Goal: Task Accomplishment & Management: Manage account settings

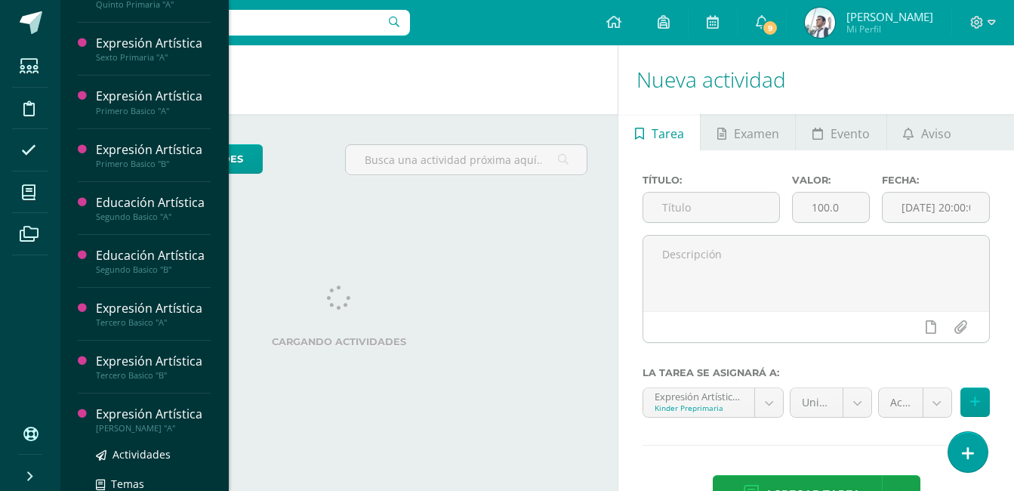
scroll to position [737, 0]
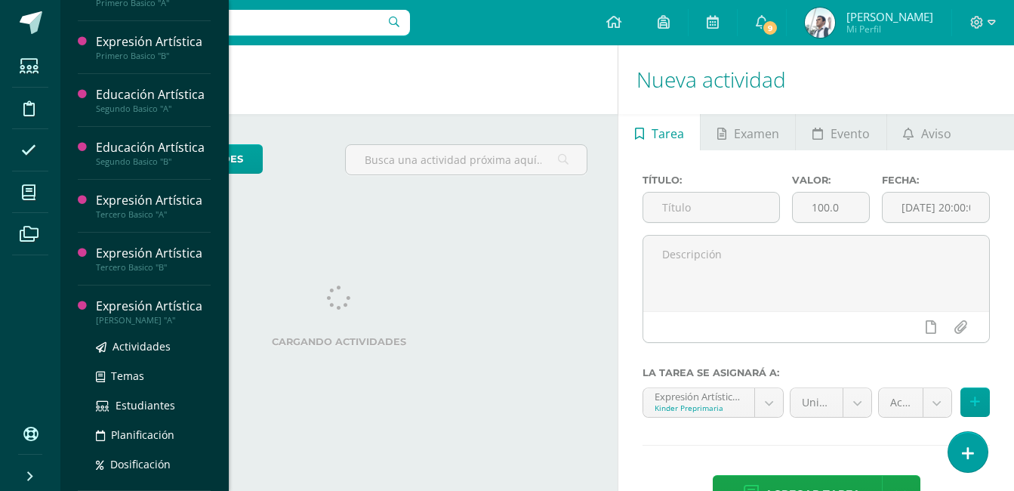
click at [143, 314] on div "Expresión Artística" at bounding box center [153, 305] width 115 height 17
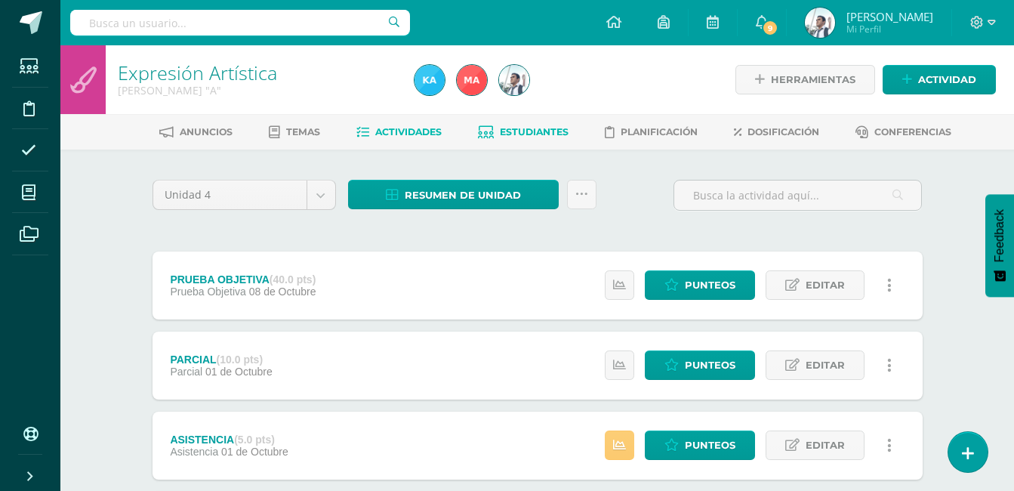
click at [544, 131] on span "Estudiantes" at bounding box center [534, 131] width 69 height 11
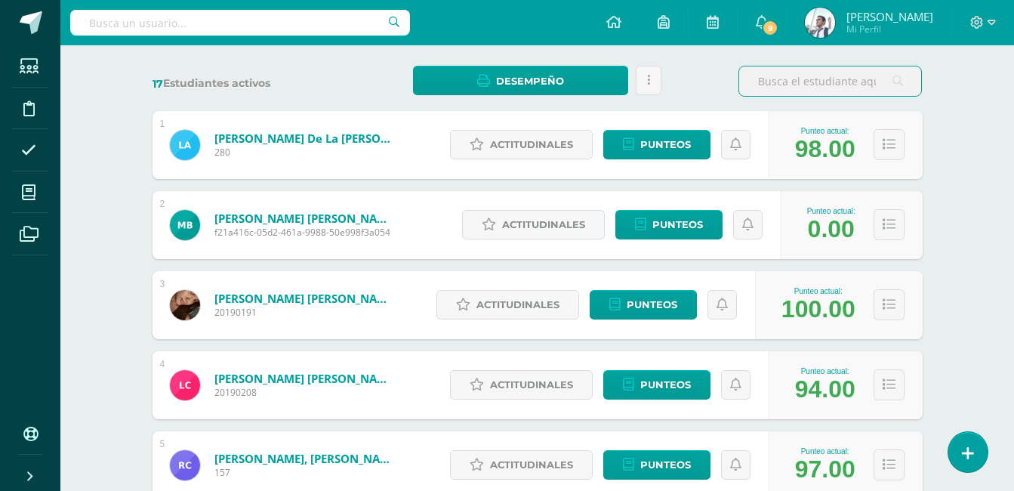
scroll to position [218, 0]
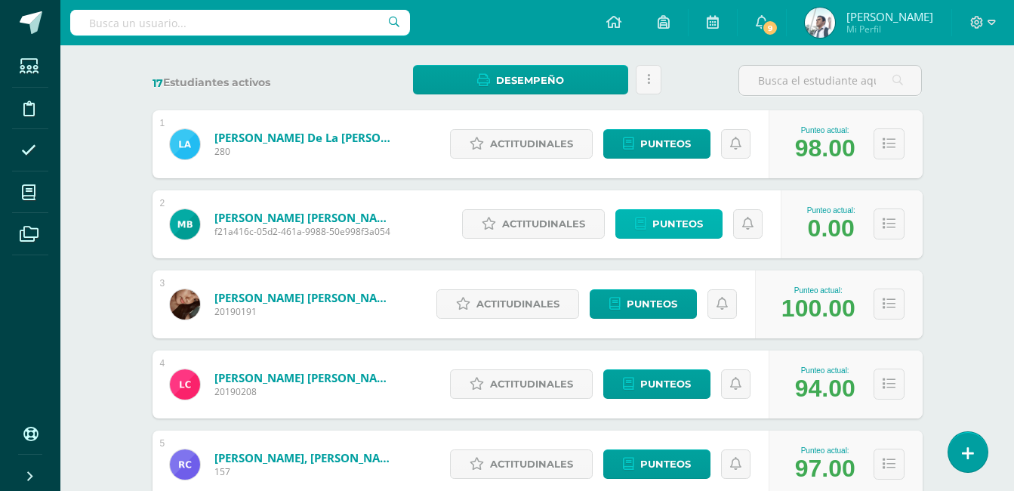
click at [681, 225] on span "Punteos" at bounding box center [677, 224] width 51 height 28
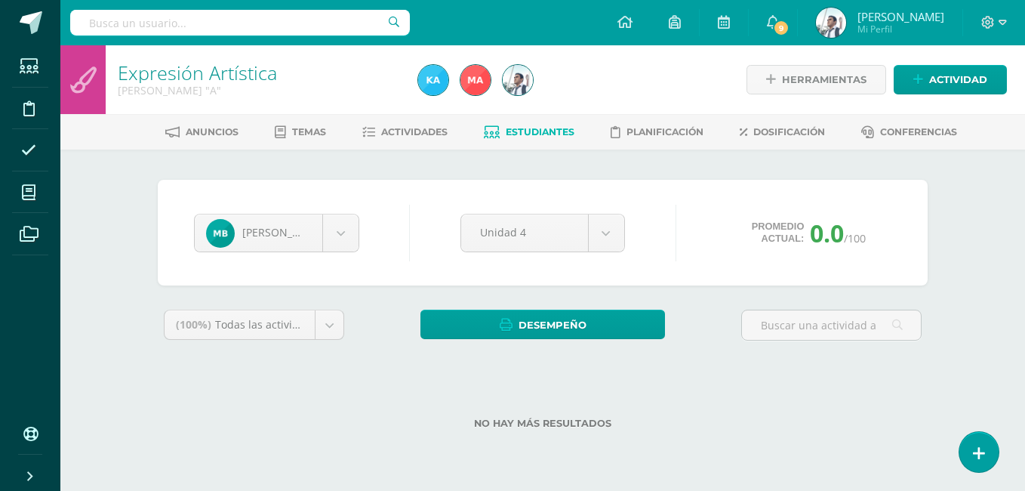
click at [532, 132] on span "Estudiantes" at bounding box center [540, 131] width 69 height 11
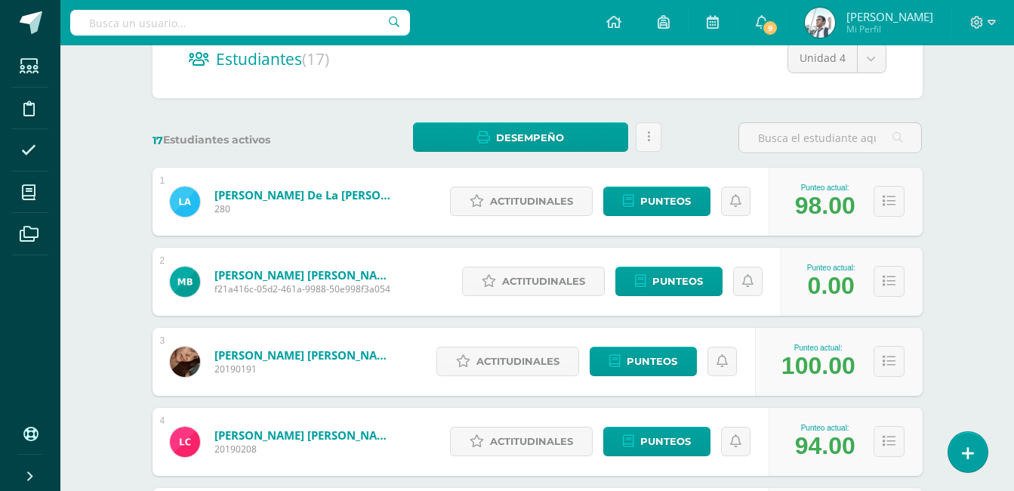
scroll to position [165, 0]
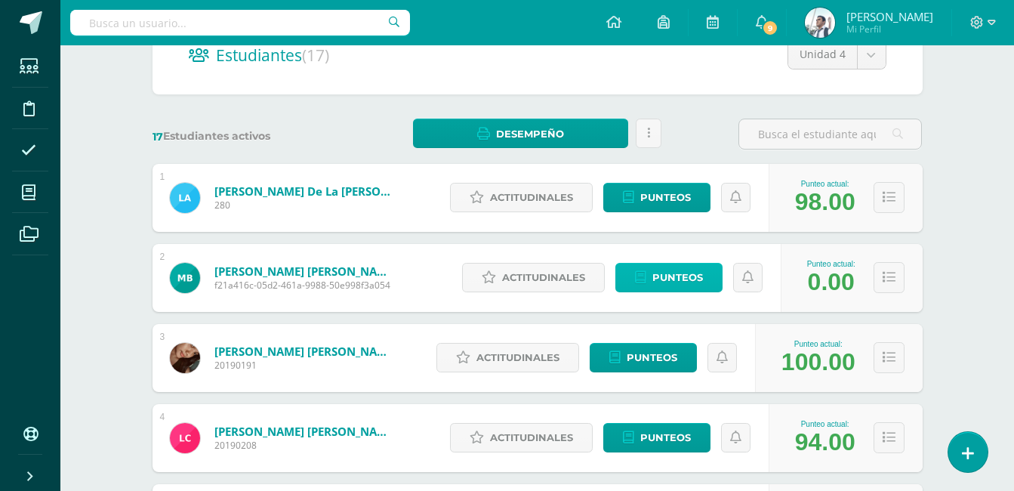
click at [661, 279] on span "Punteos" at bounding box center [677, 278] width 51 height 28
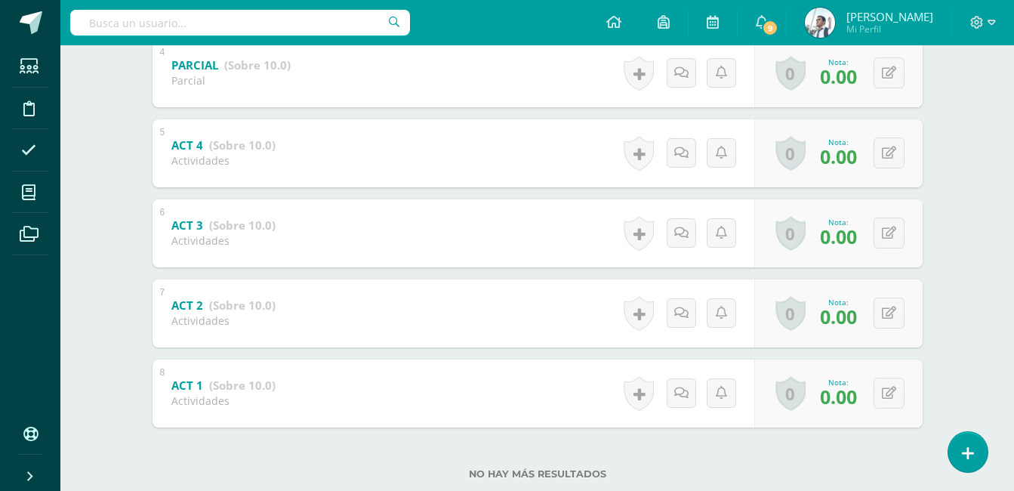
scroll to position [615, 0]
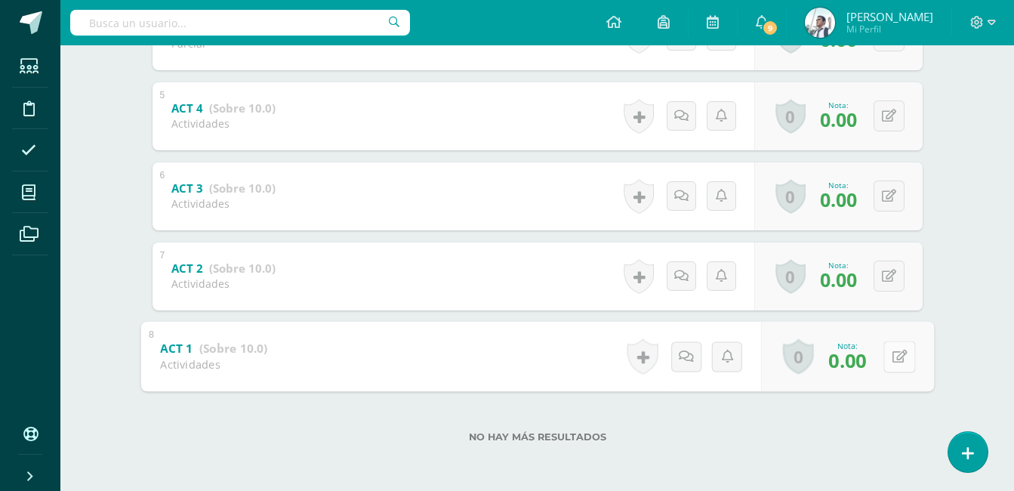
click at [896, 359] on button at bounding box center [899, 357] width 32 height 32
type input "8"
click at [888, 269] on button at bounding box center [889, 275] width 31 height 31
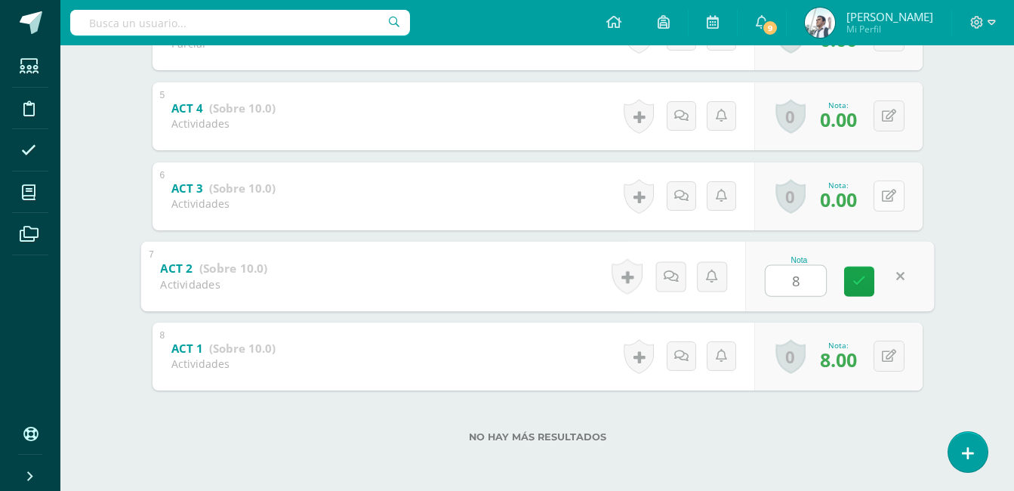
type input "8"
click at [880, 194] on div "0 Logros Logros obtenidos Aún no hay logros agregados Nota: 0.00" at bounding box center [838, 196] width 168 height 68
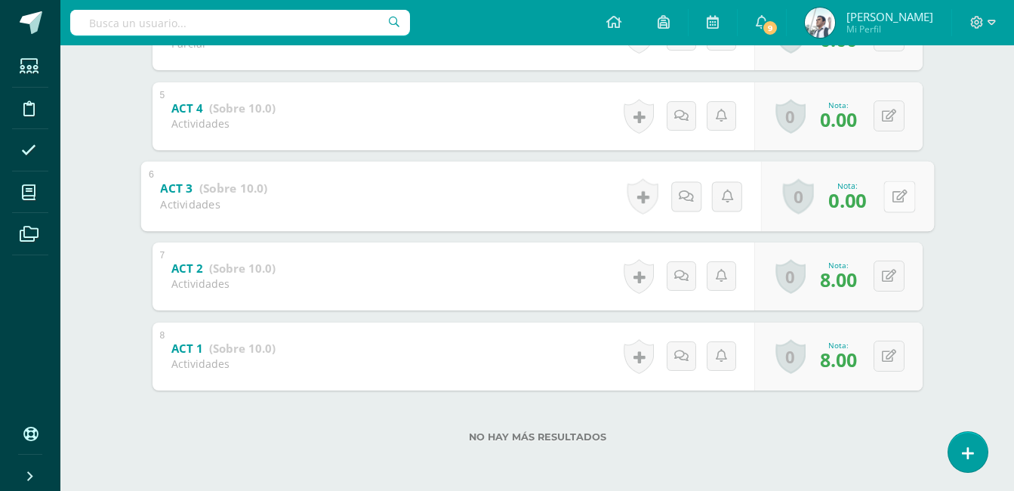
click at [897, 194] on icon at bounding box center [899, 196] width 15 height 13
type input "8"
click at [896, 112] on button at bounding box center [889, 115] width 31 height 31
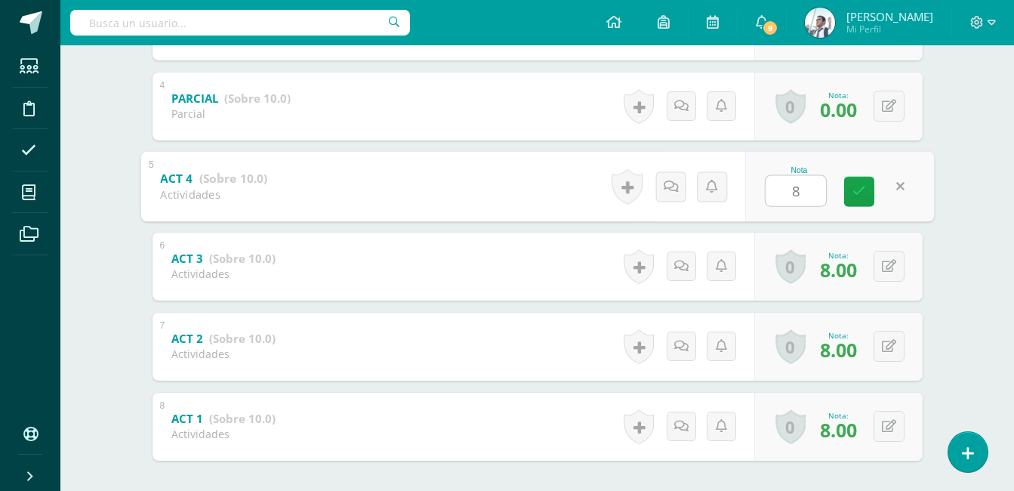
scroll to position [537, 0]
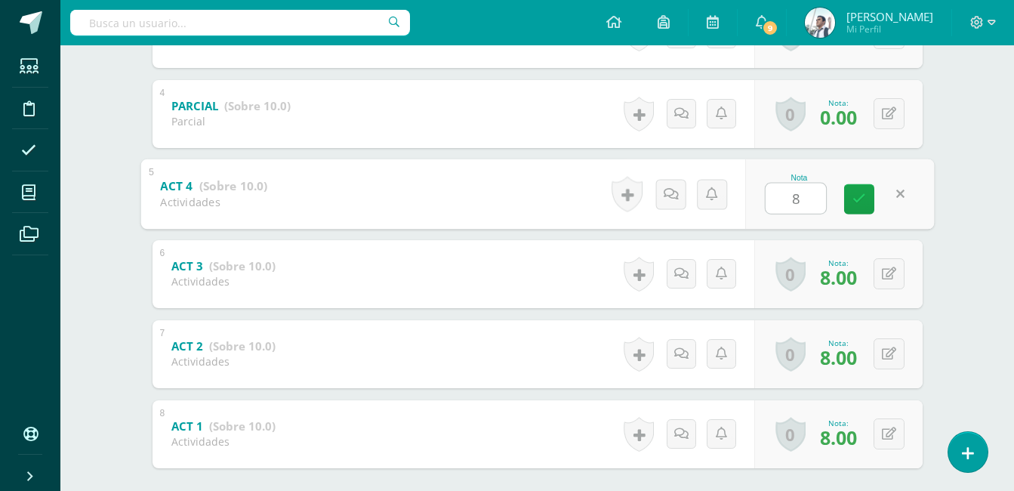
type input "8"
click at [896, 116] on button at bounding box center [889, 113] width 31 height 31
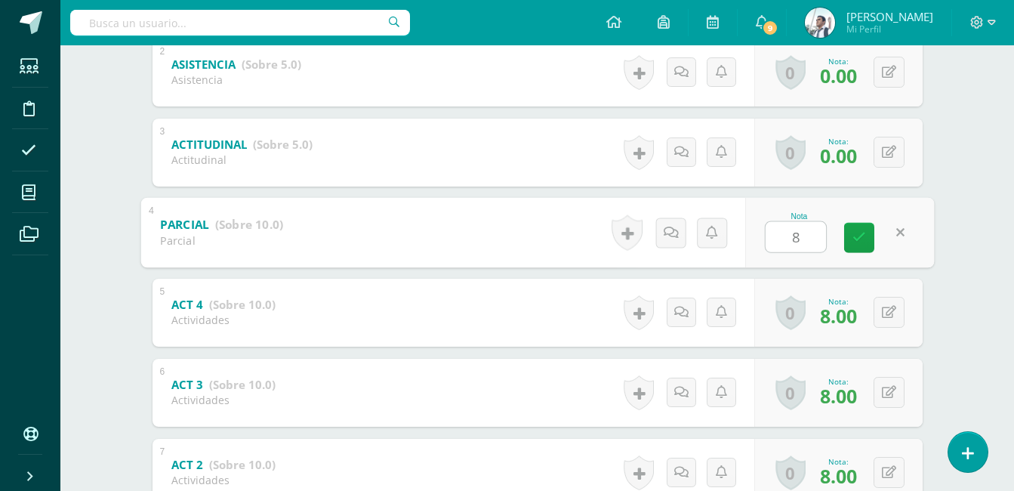
scroll to position [418, 0]
type input "8"
click at [892, 160] on button at bounding box center [889, 152] width 31 height 31
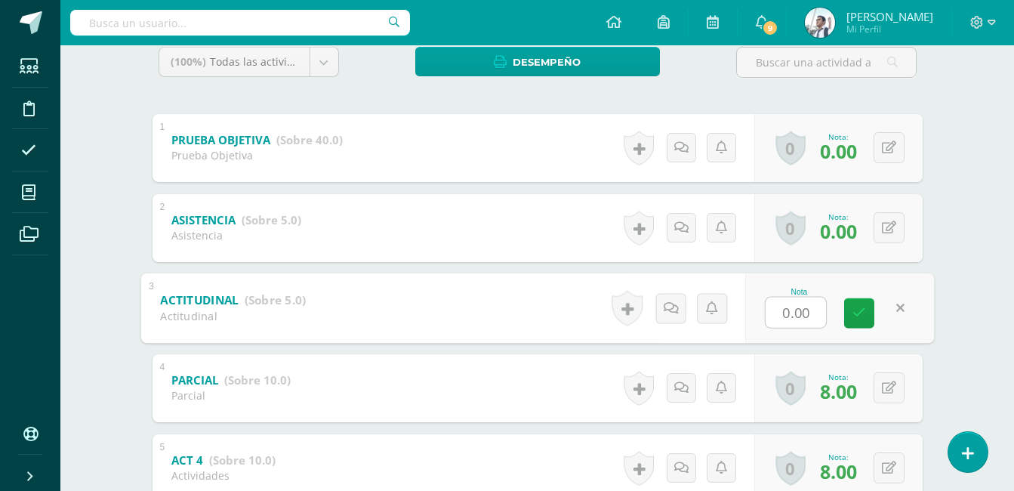
scroll to position [264, 0]
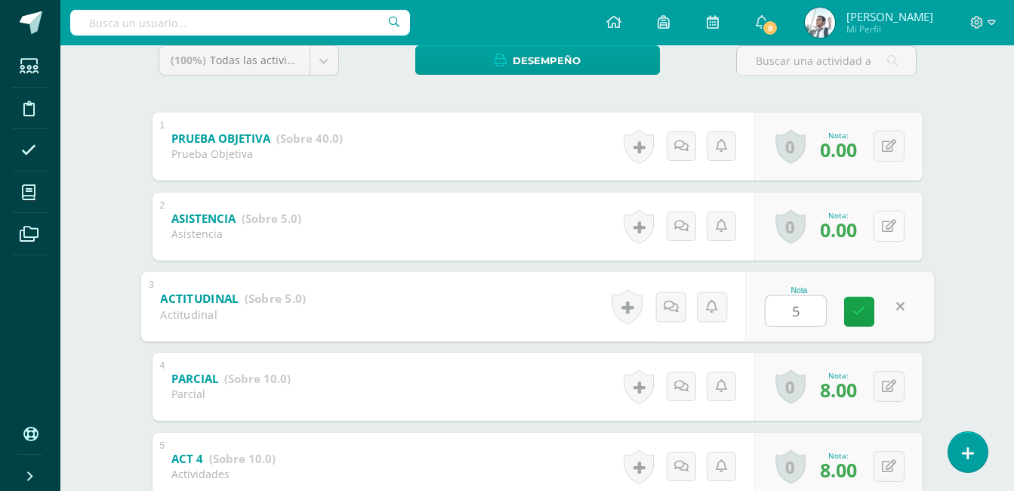
type input "5"
click at [890, 223] on button at bounding box center [889, 226] width 31 height 31
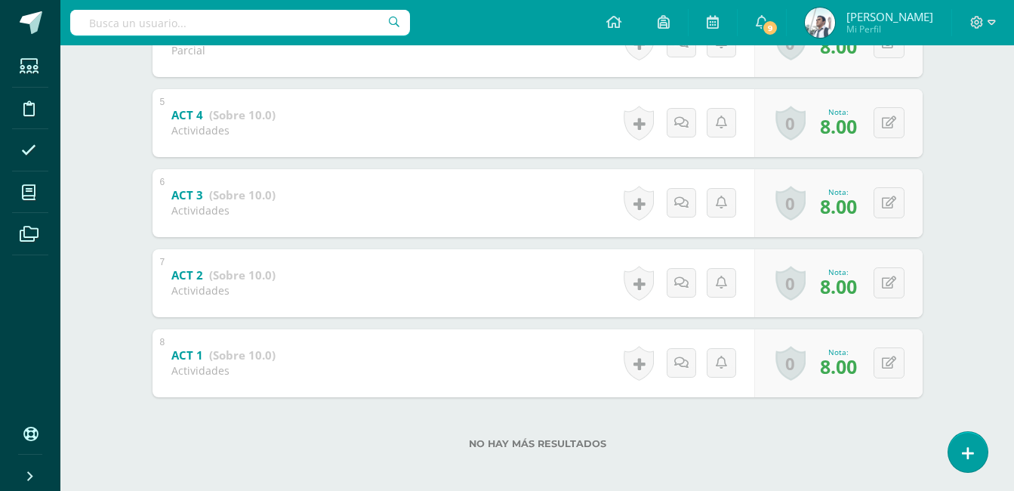
scroll to position [609, 0]
click at [889, 365] on button at bounding box center [889, 362] width 31 height 31
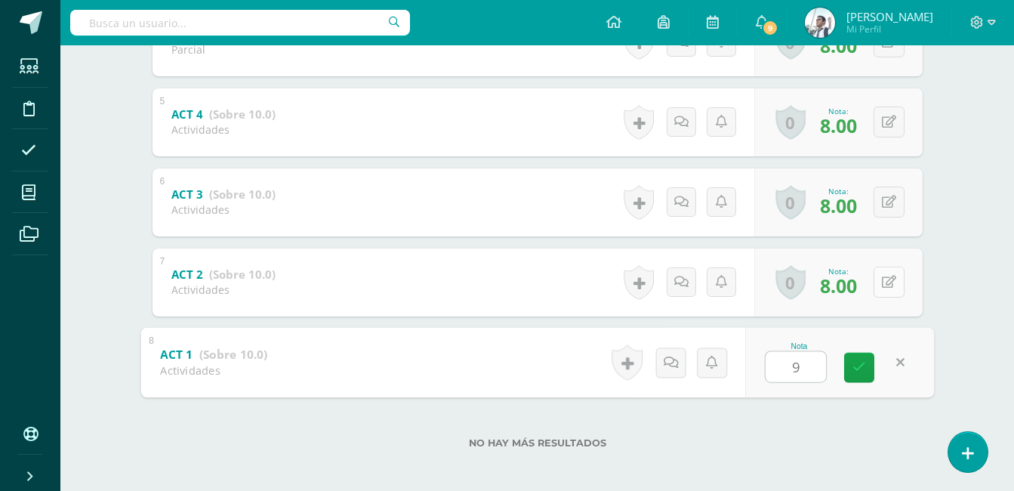
type input "9"
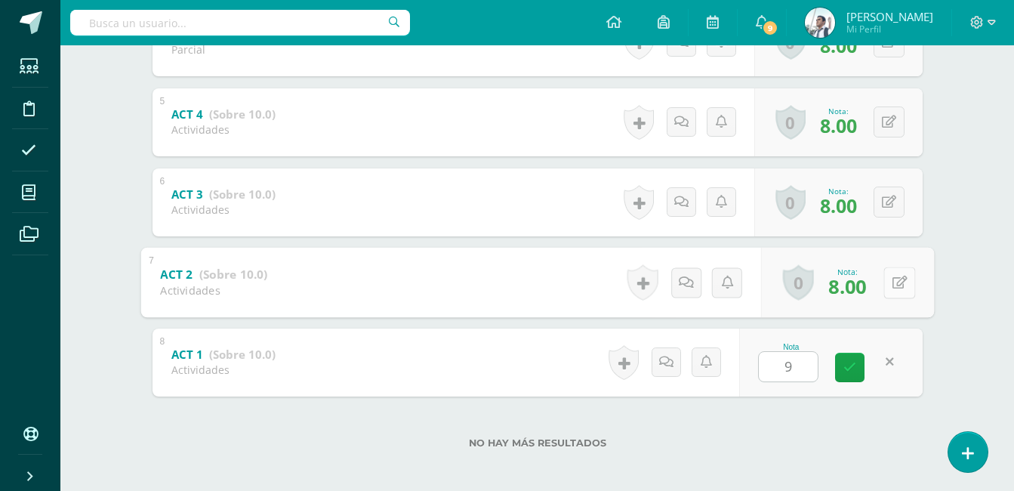
click at [894, 282] on icon at bounding box center [899, 282] width 15 height 13
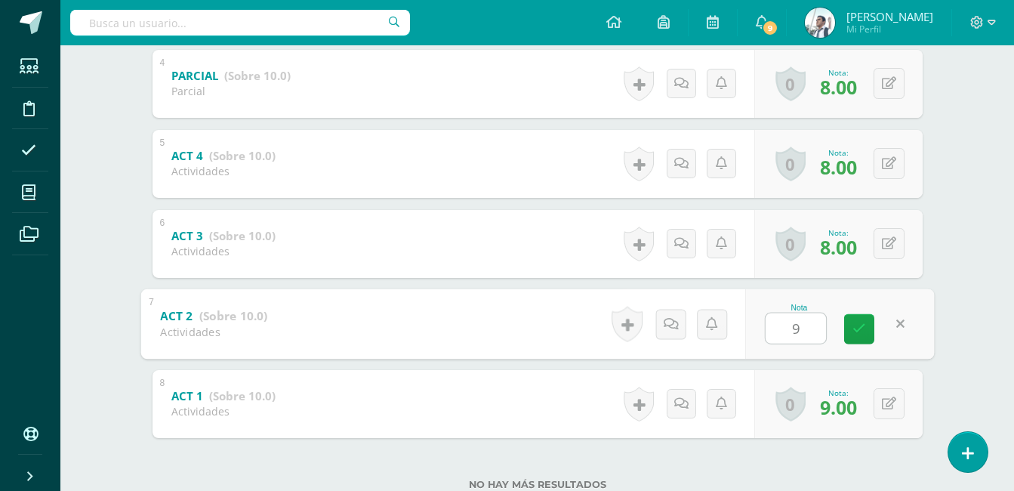
scroll to position [565, 0]
type input "9"
click at [886, 245] on button at bounding box center [889, 245] width 31 height 31
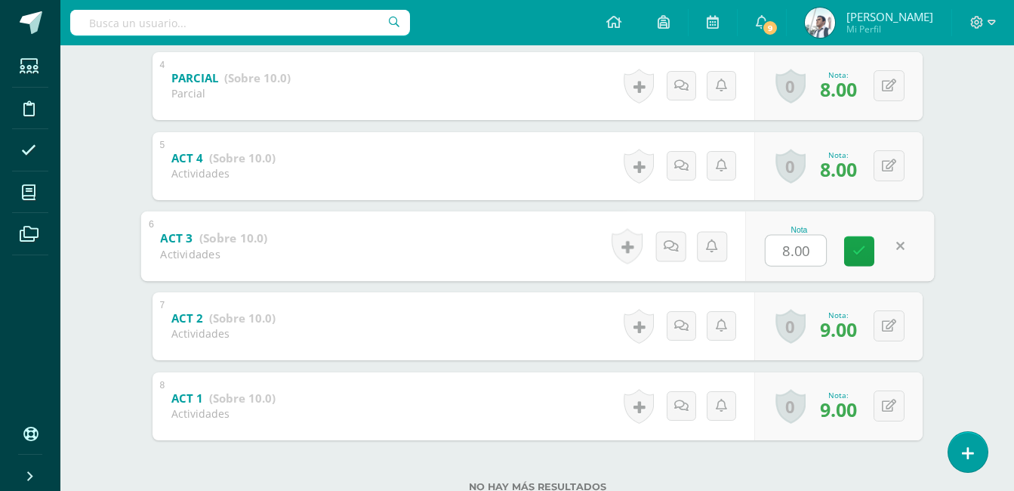
type input "9"
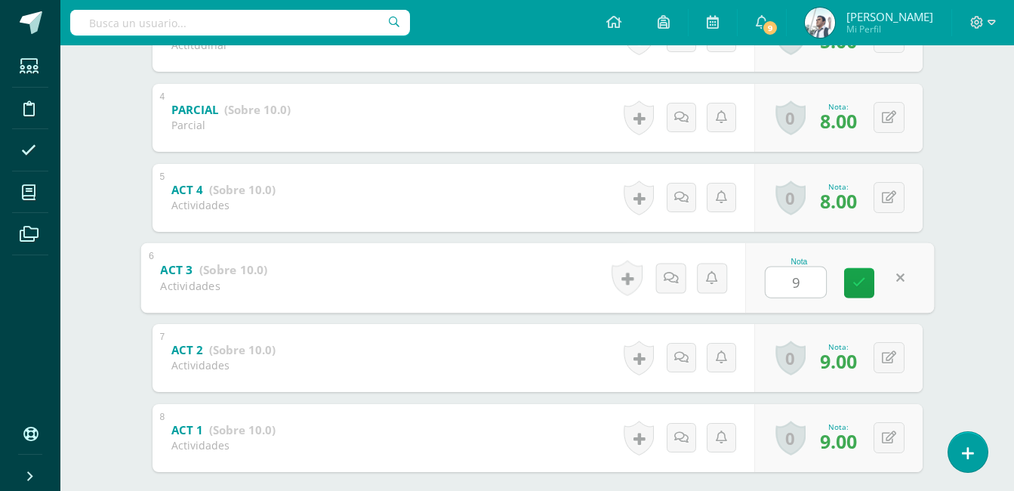
scroll to position [531, 0]
click at [860, 279] on icon at bounding box center [859, 285] width 14 height 13
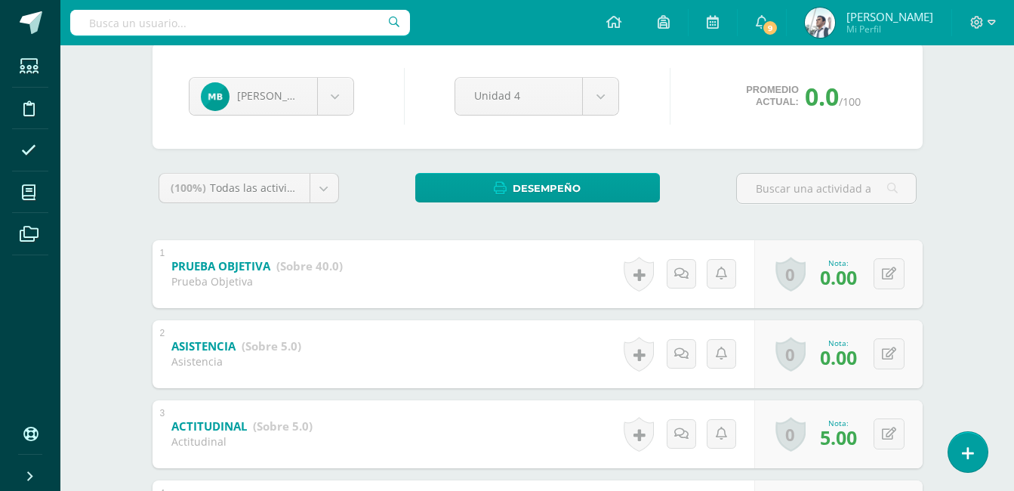
scroll to position [0, 0]
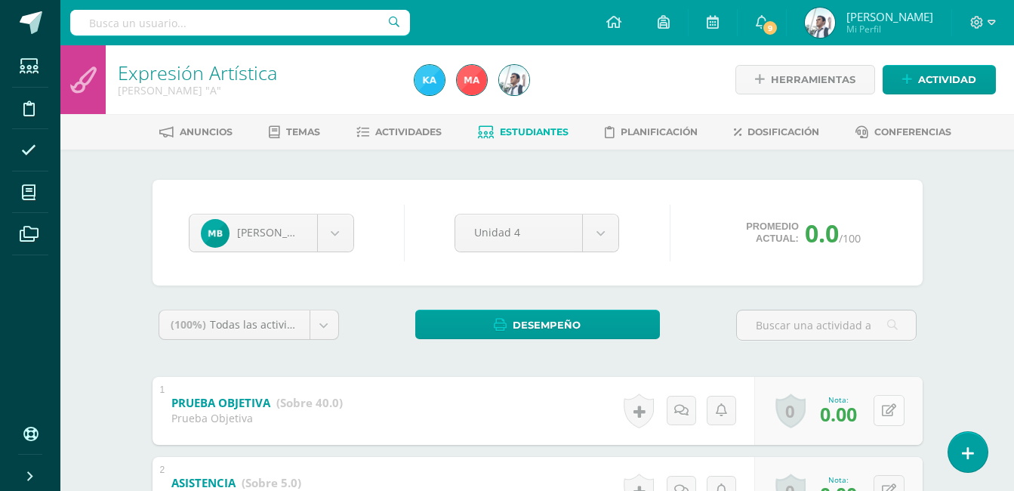
click at [881, 404] on div "0 Logros Logros obtenidos Aún no hay logros agregados Nota: 0.00" at bounding box center [838, 411] width 168 height 68
click at [905, 406] on icon at bounding box center [899, 410] width 15 height 13
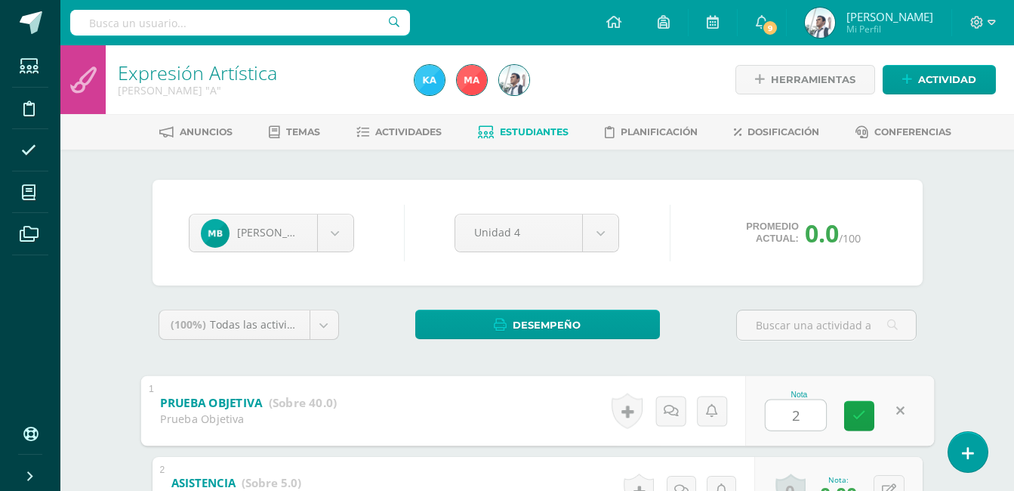
type input "22"
click at [862, 416] on icon at bounding box center [859, 415] width 14 height 13
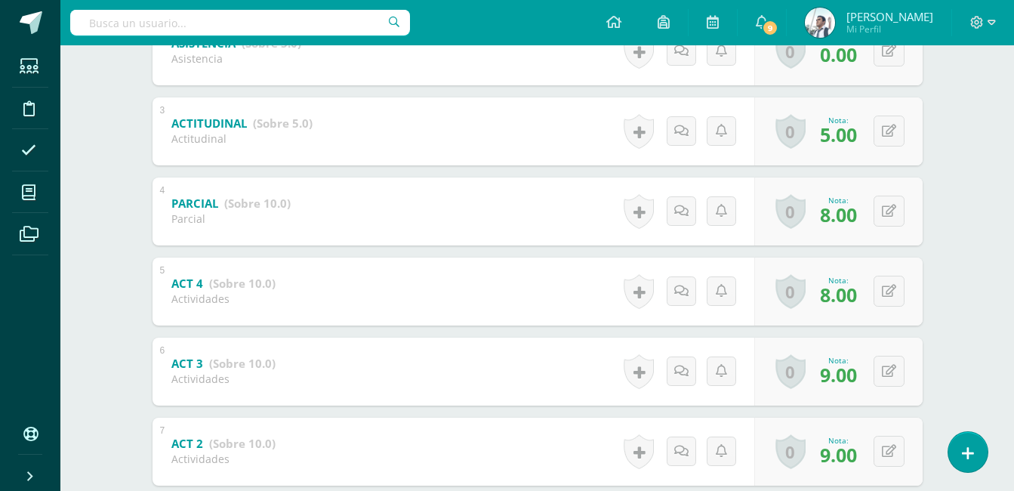
scroll to position [615, 0]
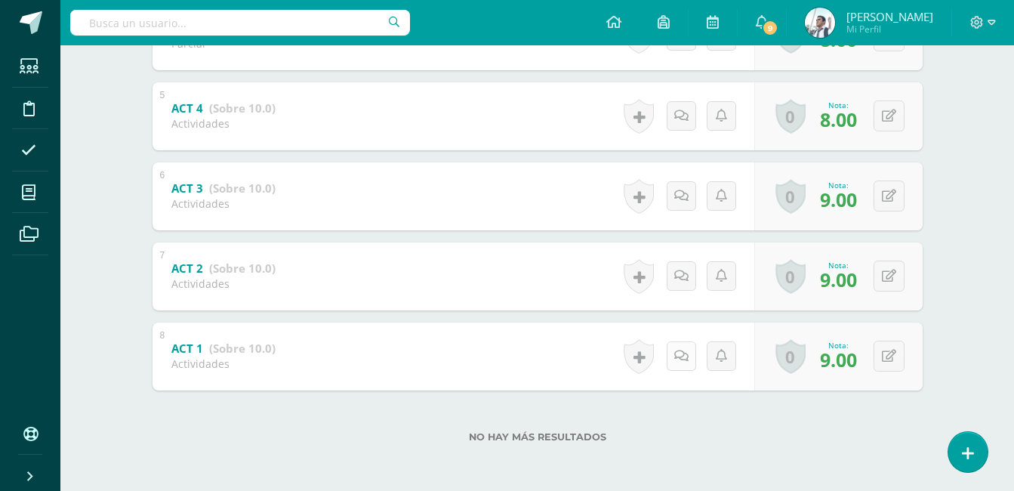
click at [678, 353] on icon at bounding box center [681, 356] width 14 height 13
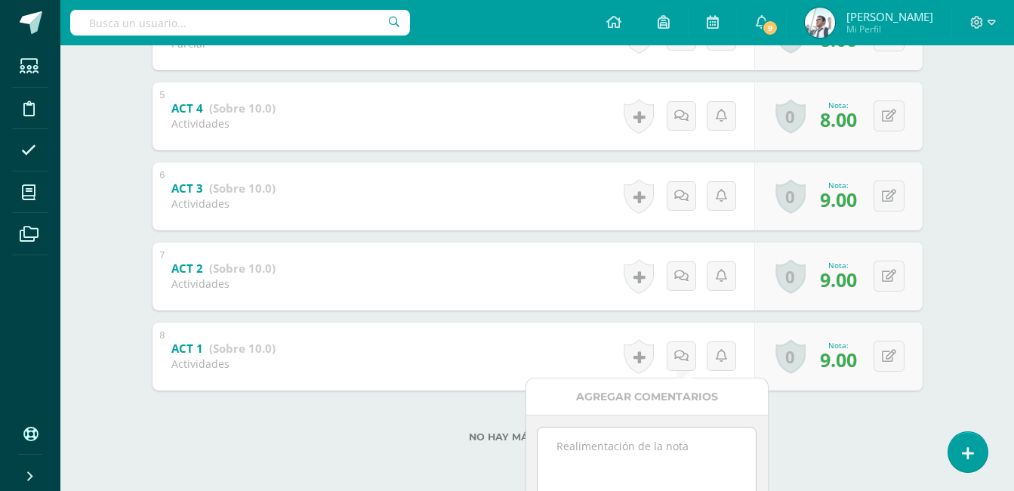
click at [635, 440] on textarea at bounding box center [647, 465] width 218 height 76
click at [528, 305] on div "7 ACT 2 (Sobre 10.0) Actividades Nota 9.00 0 Logros Logros obtenidos 9.0" at bounding box center [538, 276] width 770 height 68
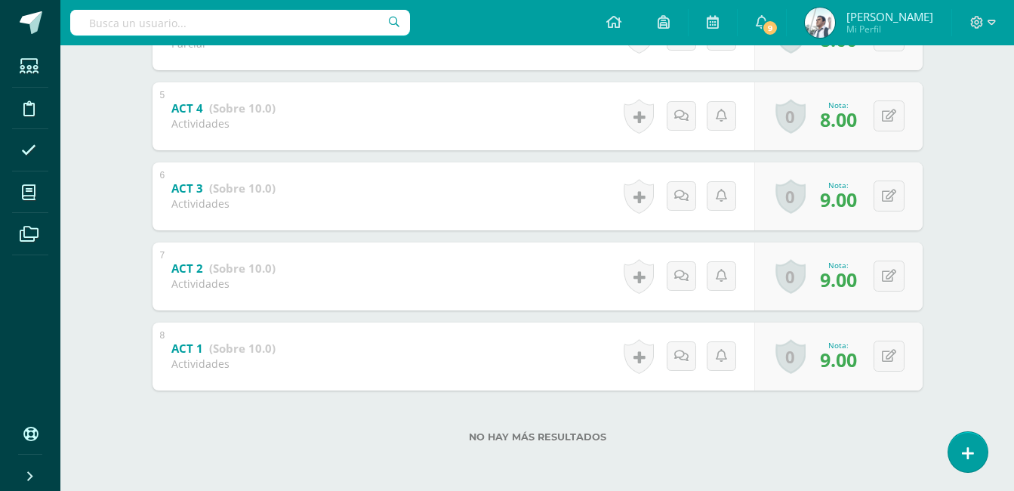
scroll to position [0, 0]
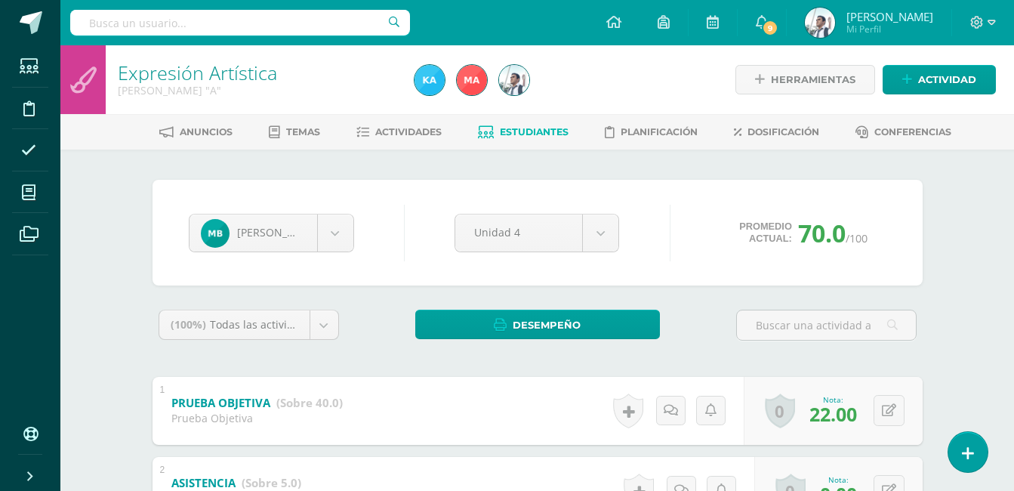
click at [524, 136] on span "Estudiantes" at bounding box center [534, 131] width 69 height 11
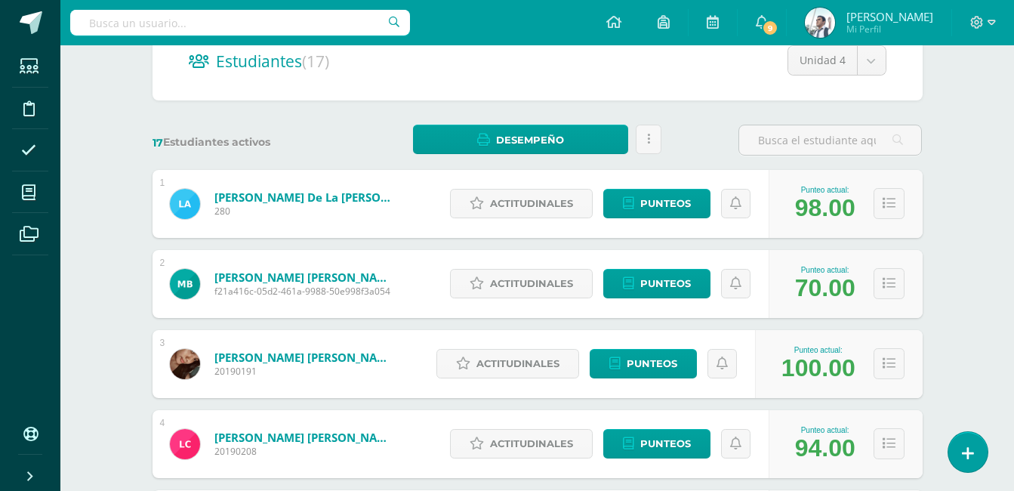
scroll to position [151, 0]
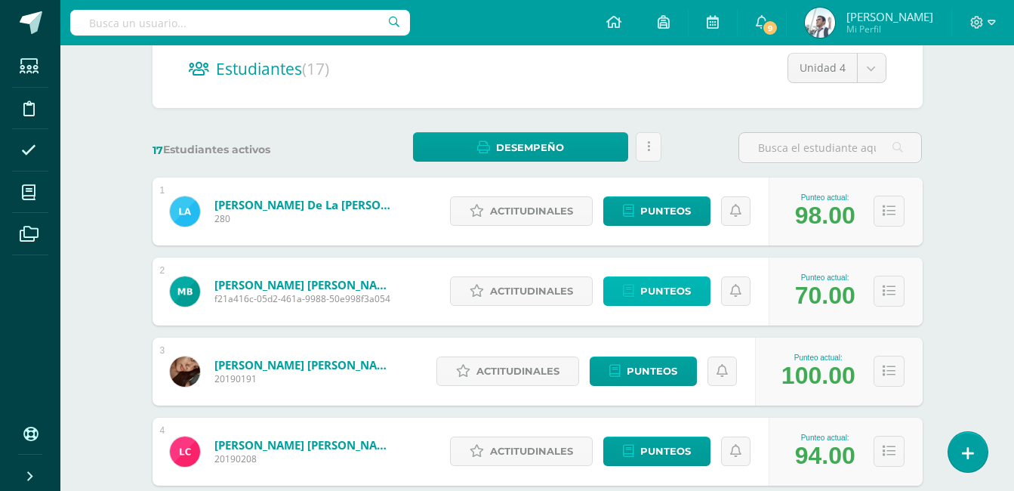
click at [641, 286] on span "Punteos" at bounding box center [665, 291] width 51 height 28
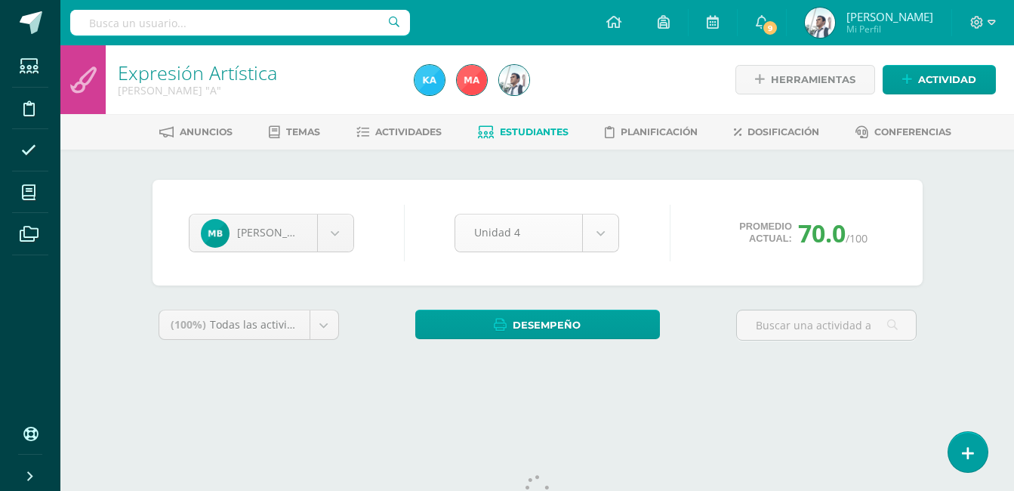
click at [499, 233] on body "Estudiantes Disciplina Asistencia Mis cursos Archivos Soporte Ayuda Reportar un…" at bounding box center [507, 203] width 1014 height 407
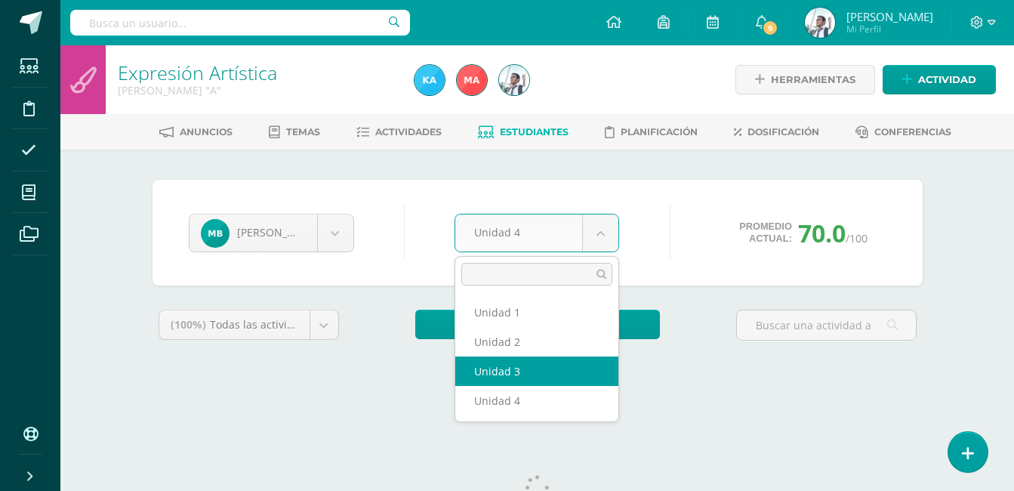
select select "Unidad 3"
